Goal: Information Seeking & Learning: Learn about a topic

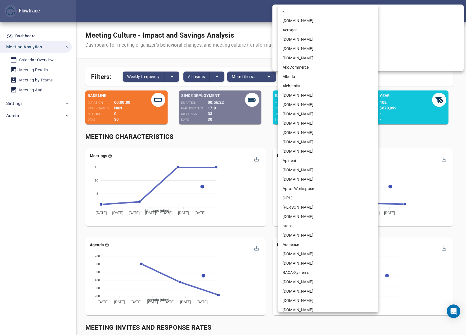
scroll to position [290, 0]
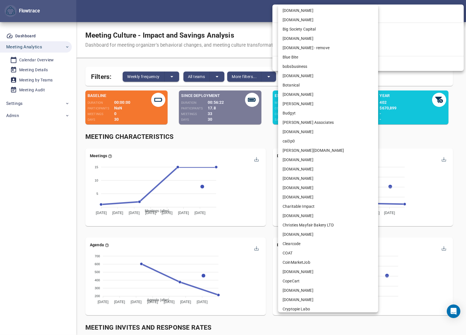
click at [243, 9] on div at bounding box center [233, 167] width 466 height 335
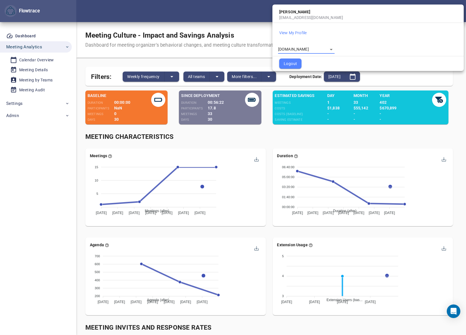
click at [241, 9] on div at bounding box center [233, 167] width 466 height 335
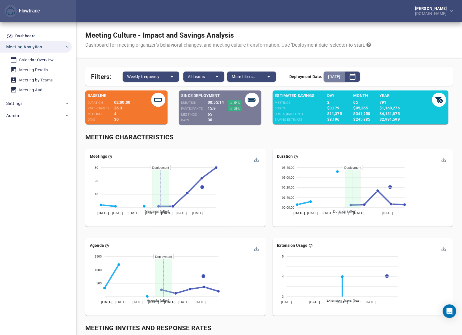
click at [340, 79] on span "[DATE]" at bounding box center [334, 76] width 12 height 7
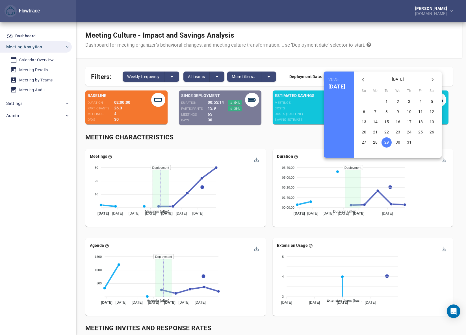
click at [436, 76] on icon "button" at bounding box center [432, 79] width 7 height 7
click at [378, 144] on p "25" at bounding box center [375, 142] width 5 height 6
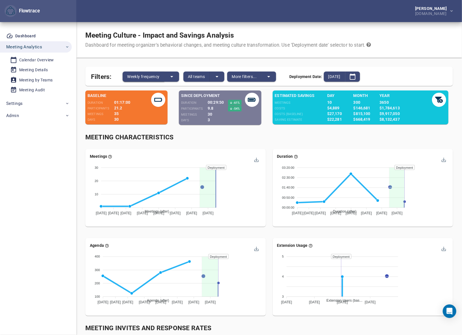
click at [135, 74] on span "Weekly frequency" at bounding box center [143, 76] width 32 height 7
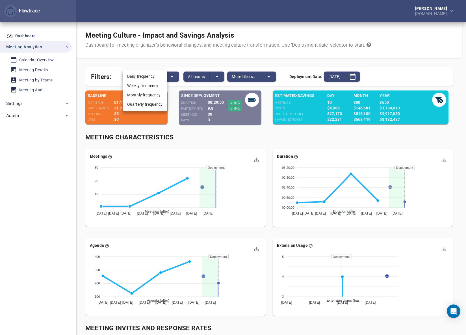
click at [148, 79] on li "Daily frequency" at bounding box center [145, 76] width 45 height 9
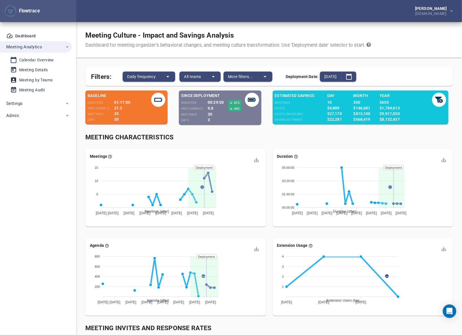
click at [265, 139] on div "Meeting Characteristics" at bounding box center [269, 137] width 368 height 9
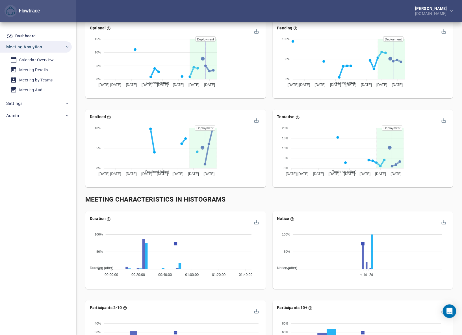
scroll to position [480, 0]
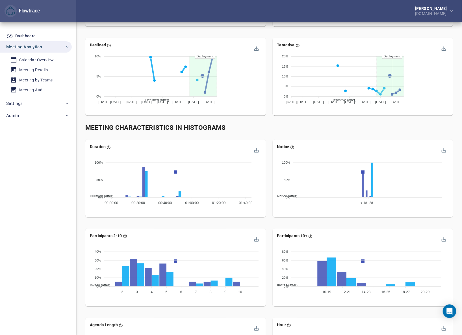
click at [271, 220] on div "Notice Notice (after) Notice (baseline) 100% 100% 50% 50% 0% 0% < 1d < 1d 2d 2d…" at bounding box center [362, 180] width 187 height 89
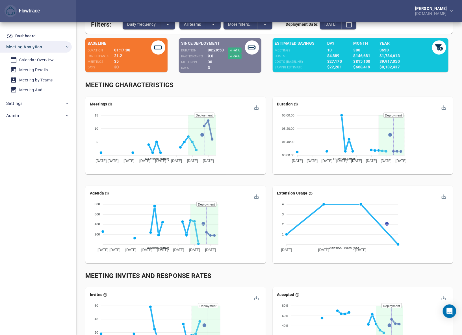
scroll to position [0, 0]
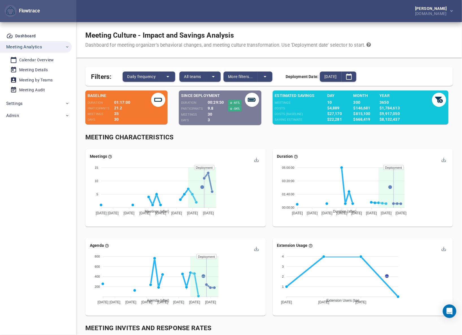
click at [266, 14] on div "[PERSON_NAME] [DOMAIN_NAME]" at bounding box center [269, 11] width 386 height 22
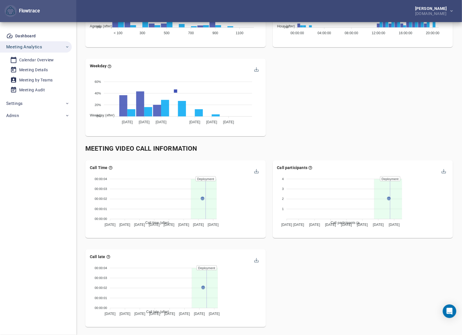
scroll to position [849, 0]
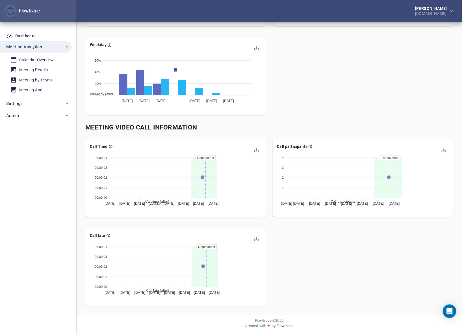
click at [234, 16] on div "[PERSON_NAME] [DOMAIN_NAME]" at bounding box center [269, 11] width 386 height 22
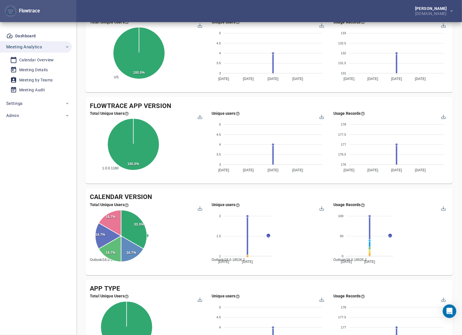
scroll to position [421, 0]
